Goal: Task Accomplishment & Management: Use online tool/utility

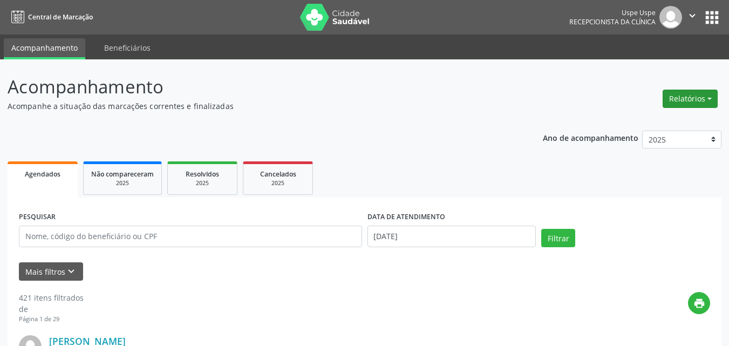
click at [705, 95] on button "Relatórios" at bounding box center [690, 99] width 55 height 18
click at [648, 120] on link "Agendamentos" at bounding box center [659, 121] width 116 height 15
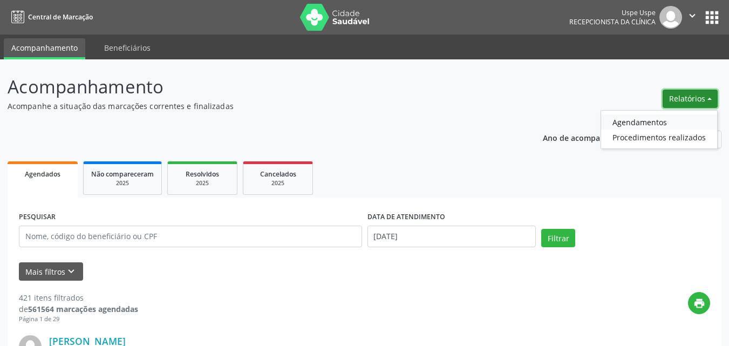
select select "7"
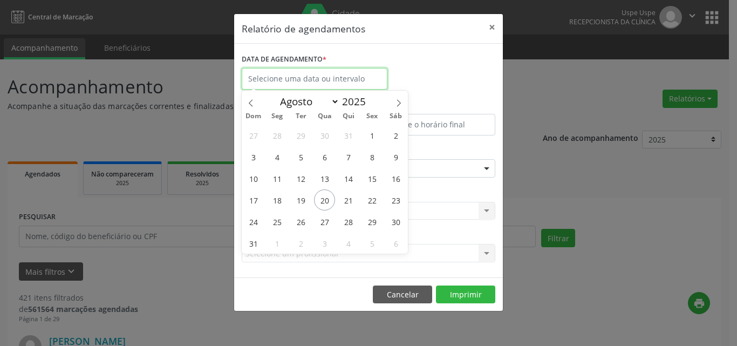
click at [292, 80] on input "text" at bounding box center [315, 79] width 146 height 22
click at [320, 204] on span "20" at bounding box center [324, 199] width 21 height 21
type input "[DATE]"
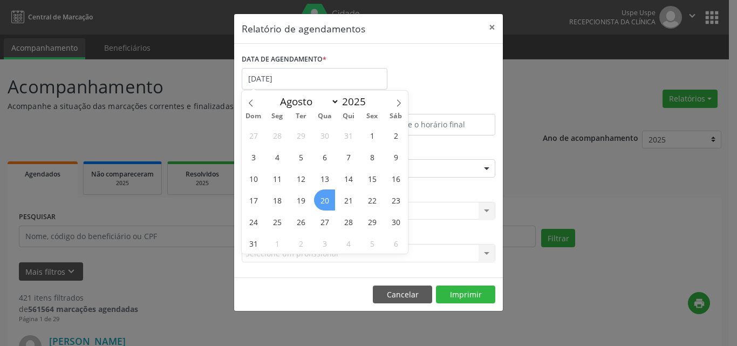
click at [320, 203] on span "20" at bounding box center [324, 199] width 21 height 21
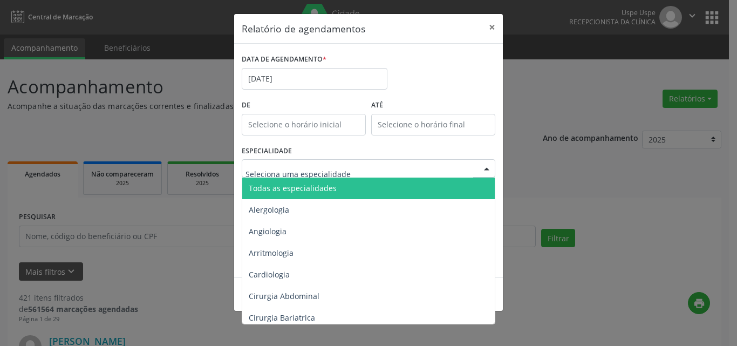
click at [292, 186] on span "Todas as especialidades" at bounding box center [293, 188] width 88 height 10
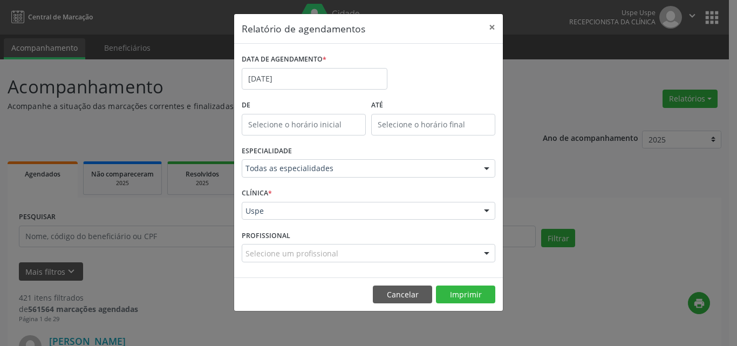
click at [288, 194] on div "CLÍNICA * Uspe Uspe Nenhum resultado encontrado para: " " Não há nenhuma opção …" at bounding box center [368, 206] width 259 height 42
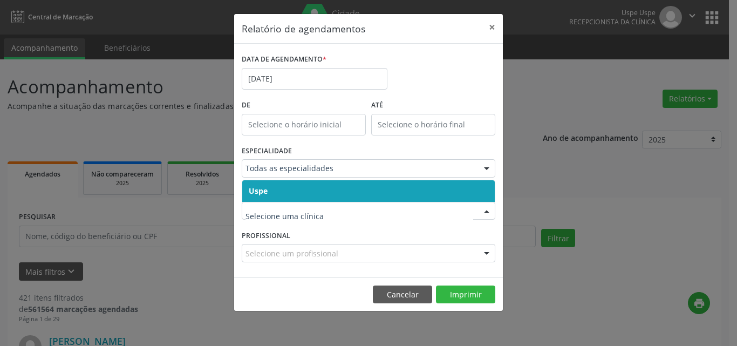
click at [289, 190] on span "Uspe" at bounding box center [368, 191] width 252 height 22
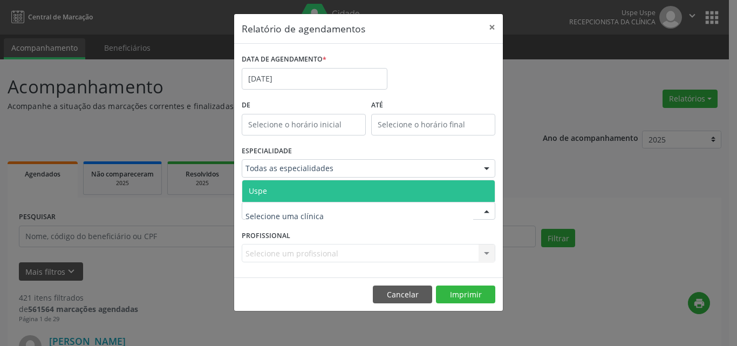
click at [285, 191] on span "Uspe" at bounding box center [368, 191] width 252 height 22
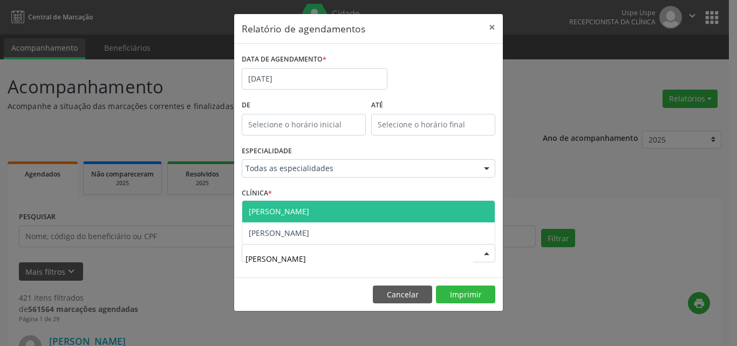
type input "[PERSON_NAME]"
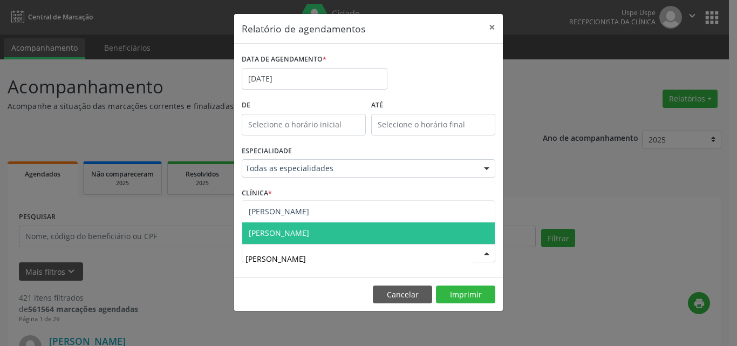
click at [309, 237] on span "[PERSON_NAME]" at bounding box center [279, 233] width 60 height 10
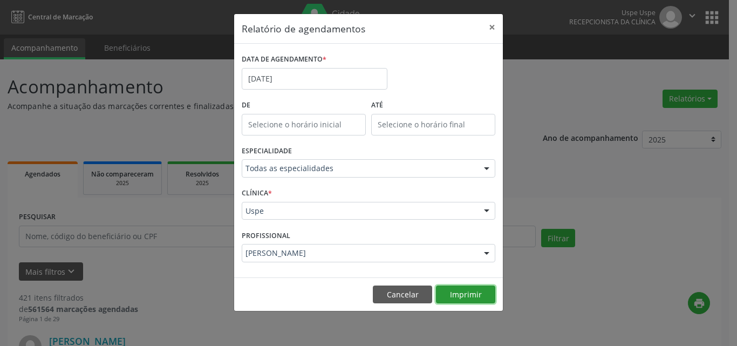
click at [458, 297] on button "Imprimir" at bounding box center [465, 294] width 59 height 18
